Goal: Find specific page/section: Find specific page/section

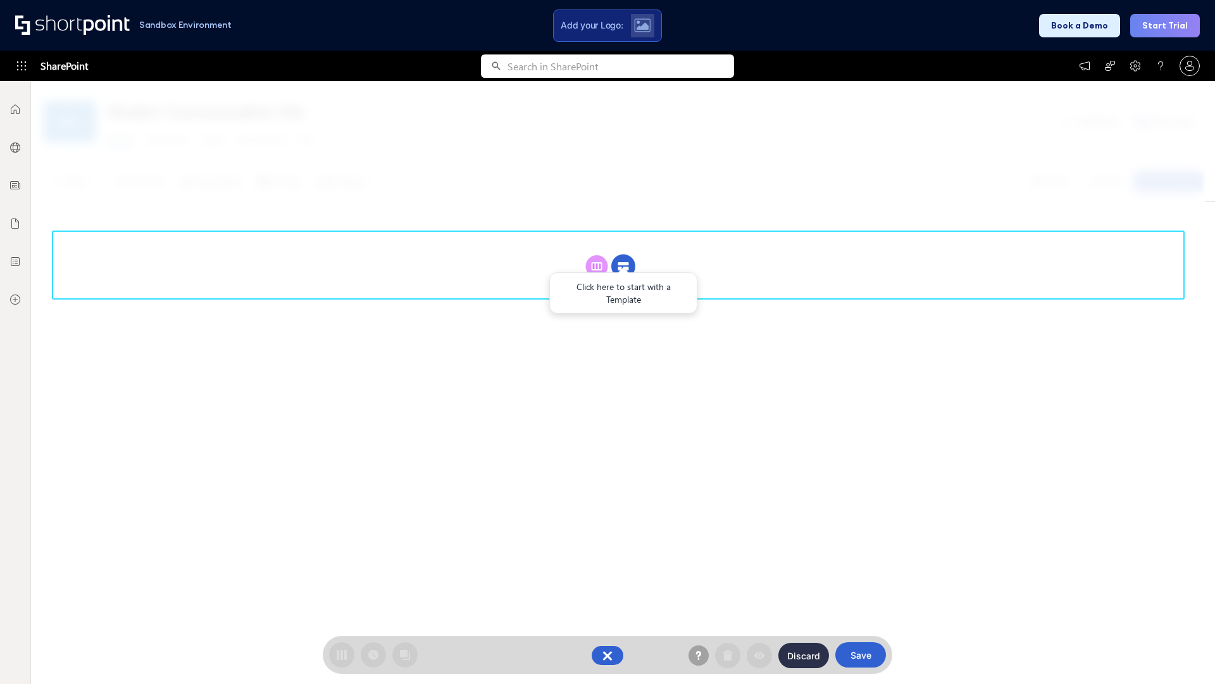
click at [623, 266] on circle at bounding box center [623, 266] width 24 height 24
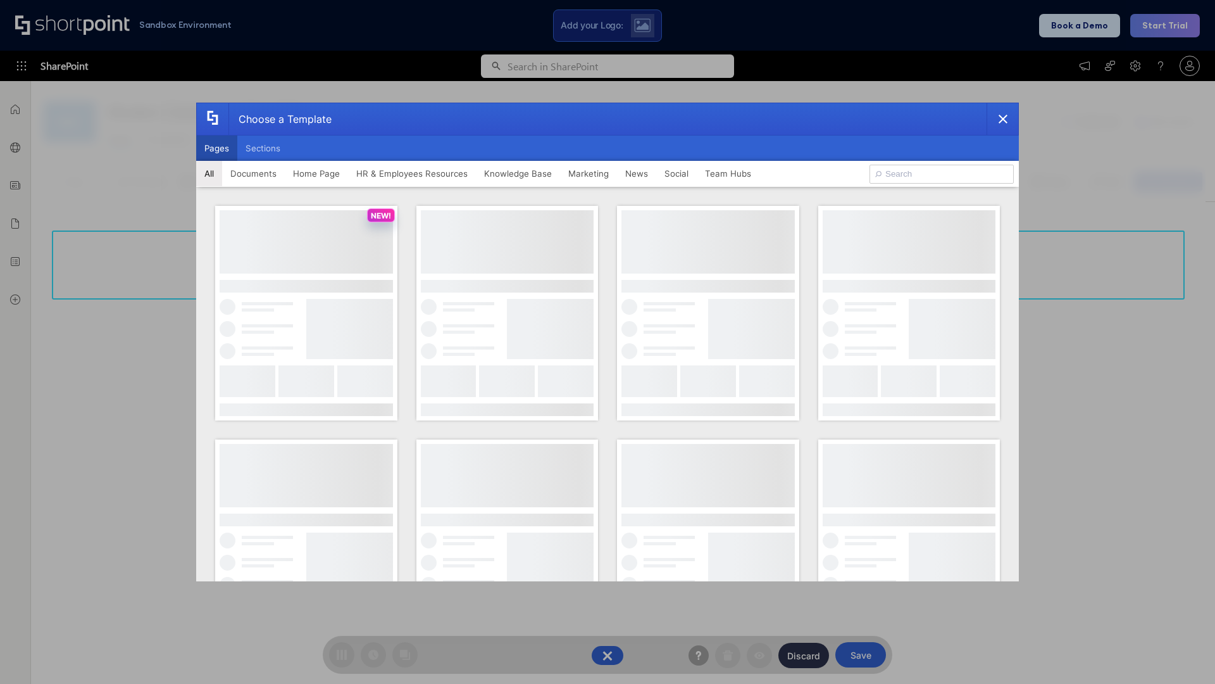
click at [216, 148] on button "Pages" at bounding box center [216, 147] width 41 height 25
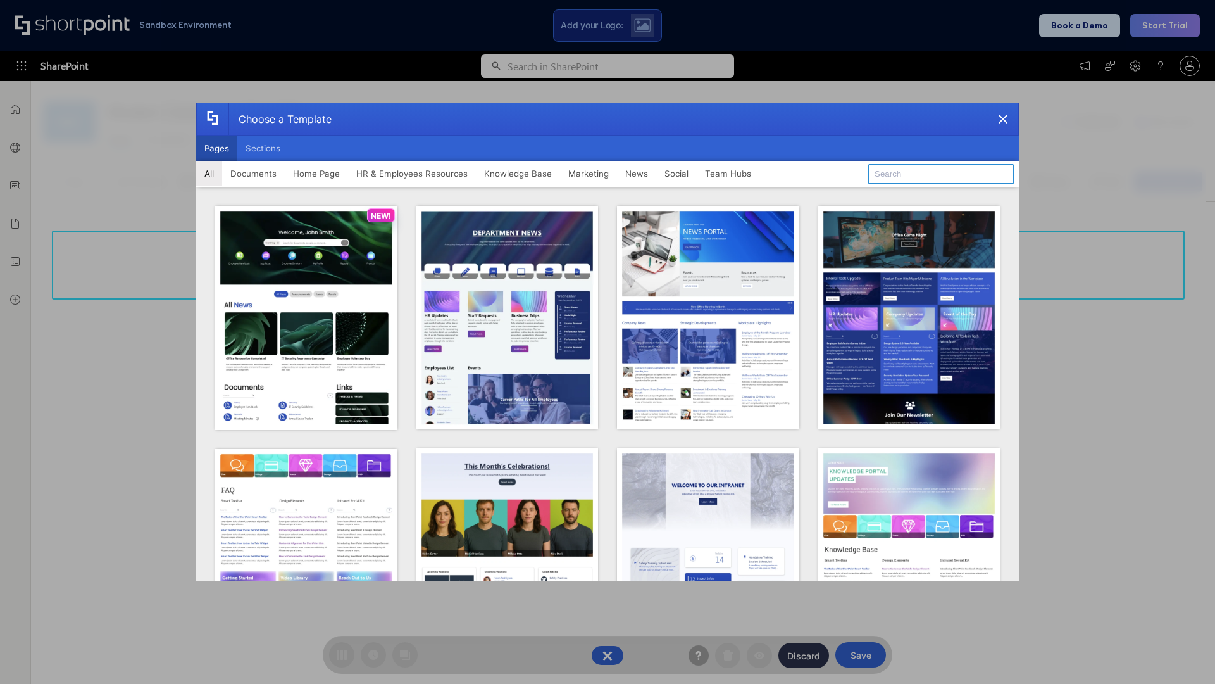
type input "Knowledge Portal 3"
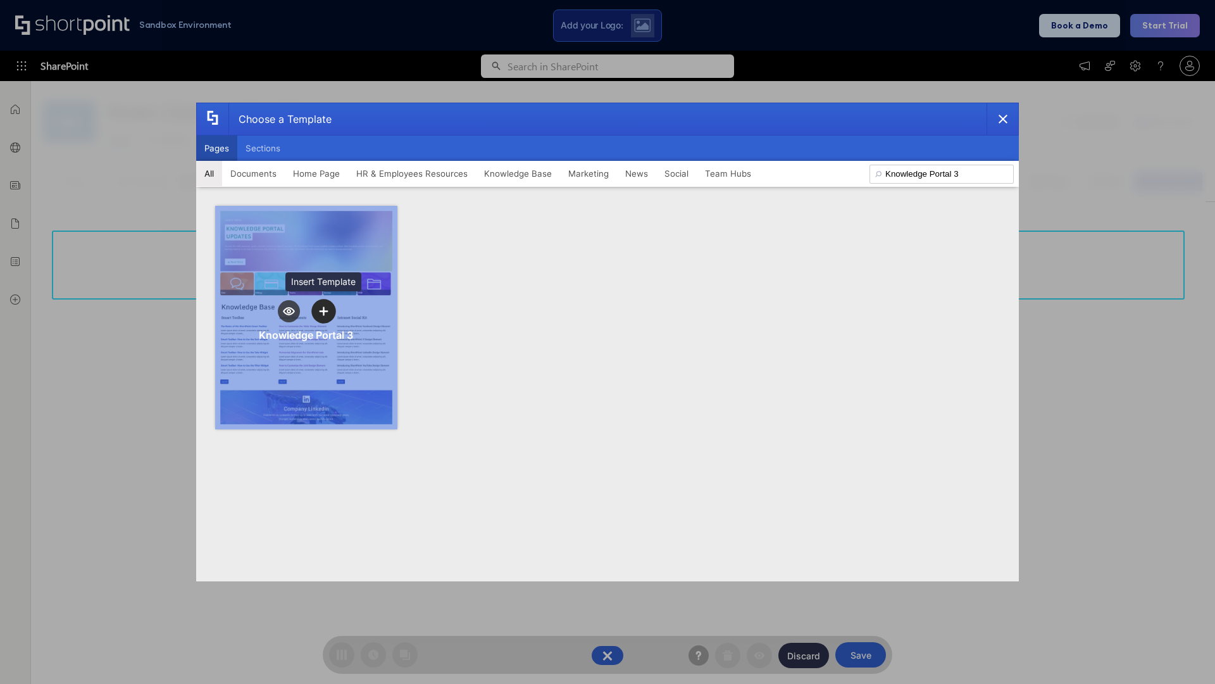
click at [323, 311] on icon "template selector" at bounding box center [323, 310] width 9 height 9
